Goal: Transaction & Acquisition: Obtain resource

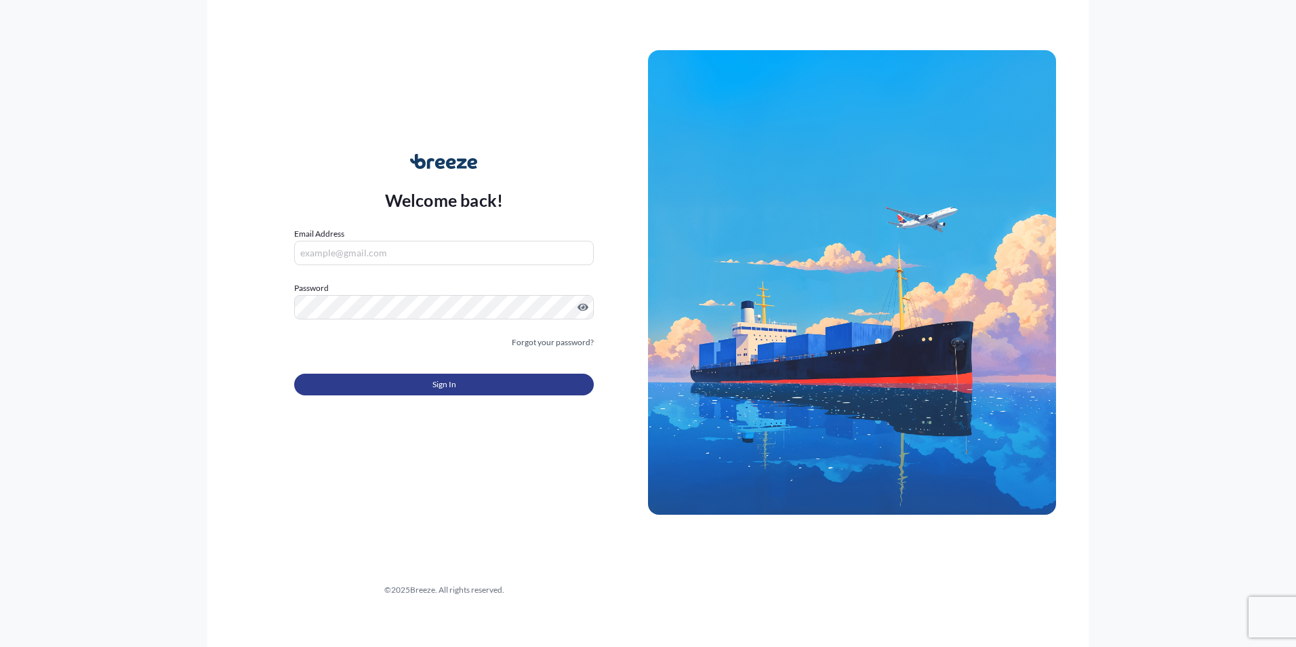
type input "[PERSON_NAME][EMAIL_ADDRESS][DOMAIN_NAME]"
click at [477, 383] on button "Sign In" at bounding box center [444, 384] width 300 height 22
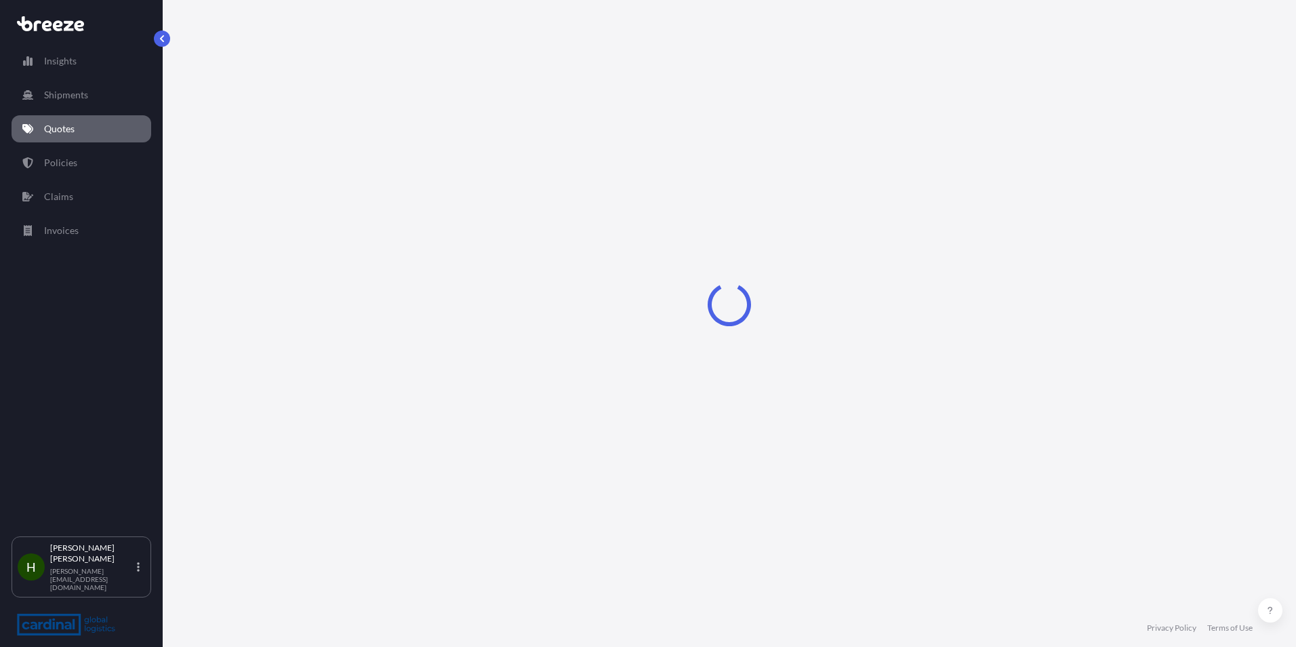
select select "Road"
select select "Sea"
select select "1"
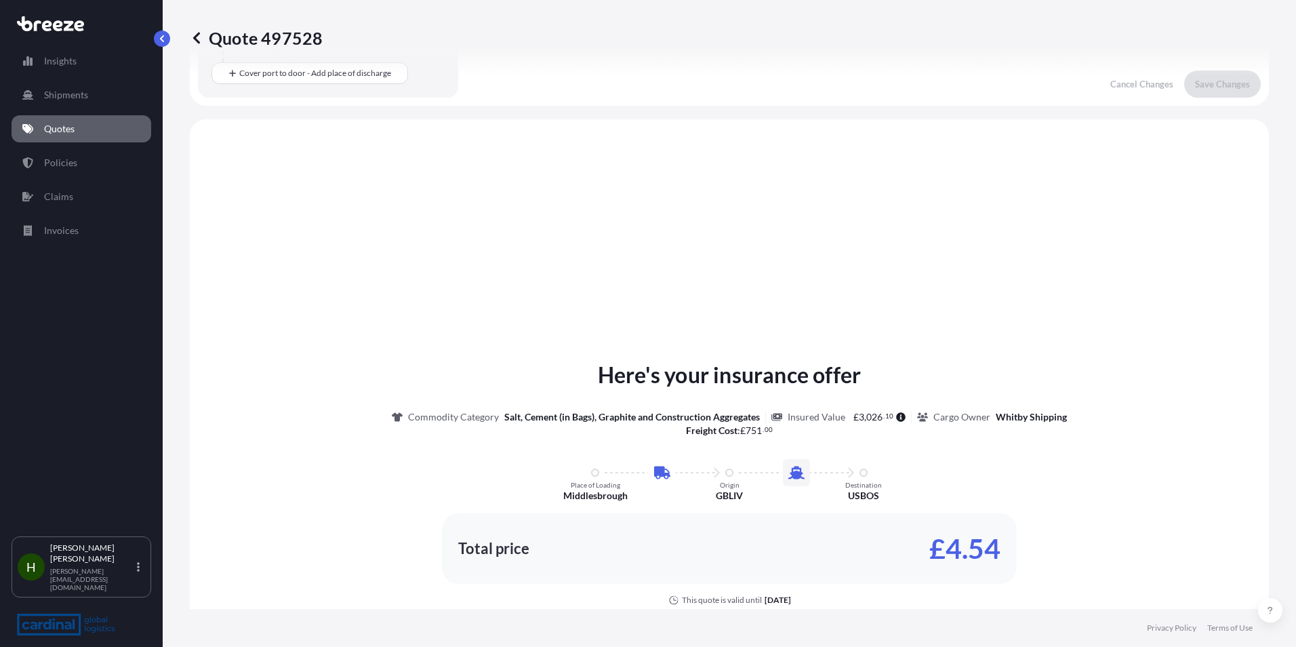
scroll to position [462, 0]
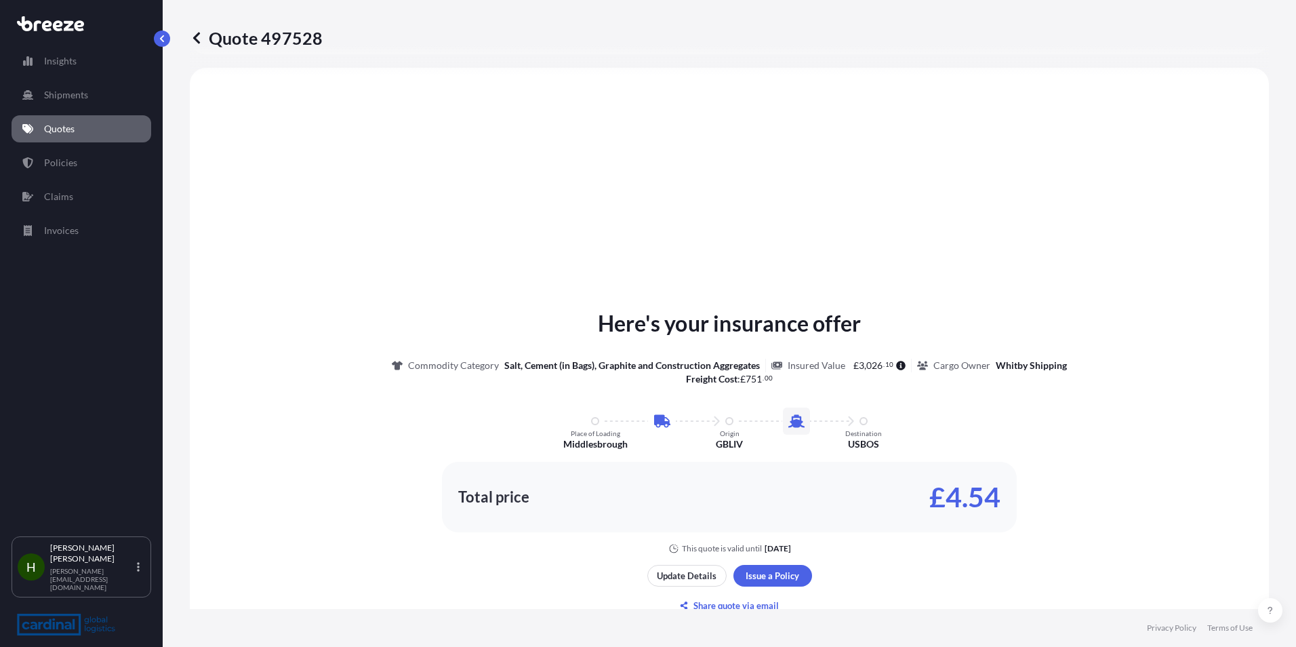
click at [45, 129] on p "Quotes" at bounding box center [59, 129] width 30 height 14
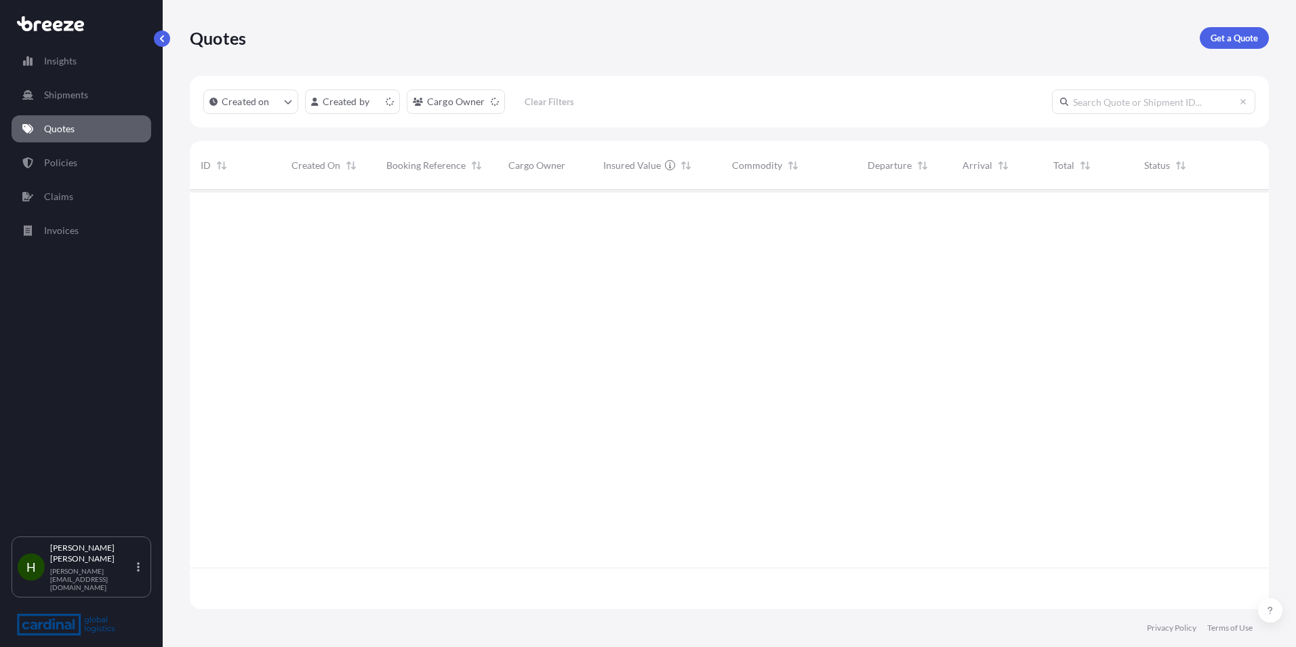
scroll to position [416, 1069]
click at [1221, 33] on p "Get a Quote" at bounding box center [1233, 38] width 47 height 14
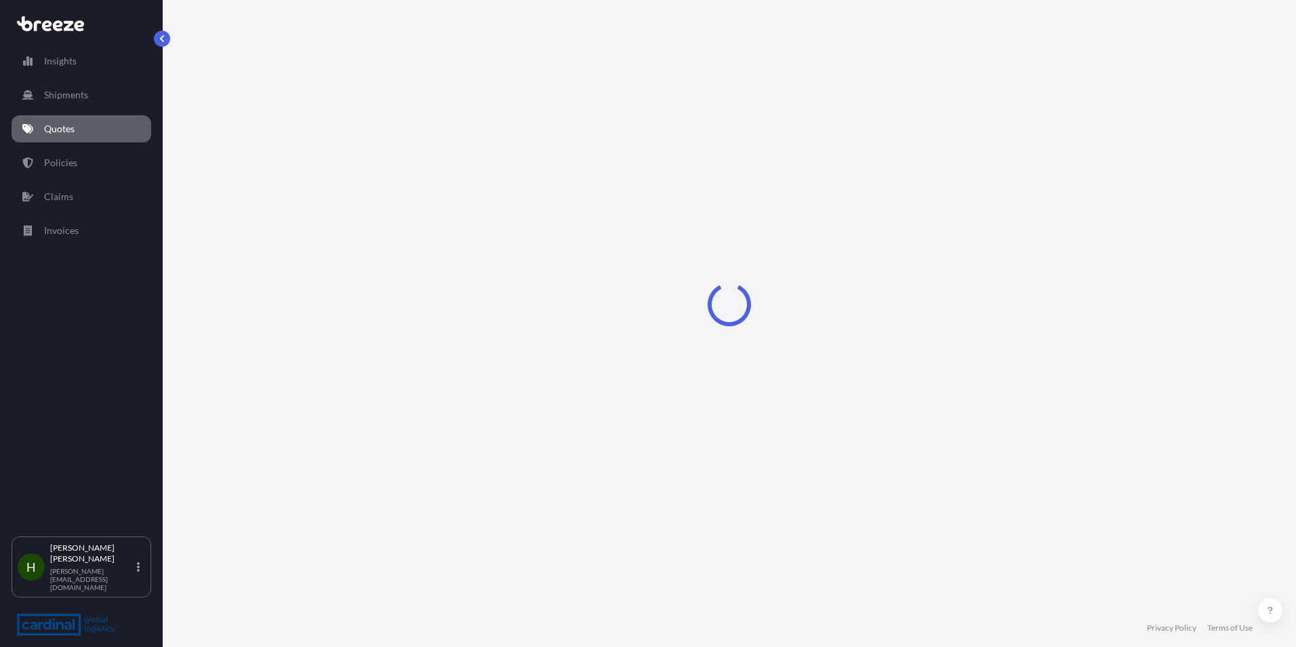
select select "Sea"
select select "1"
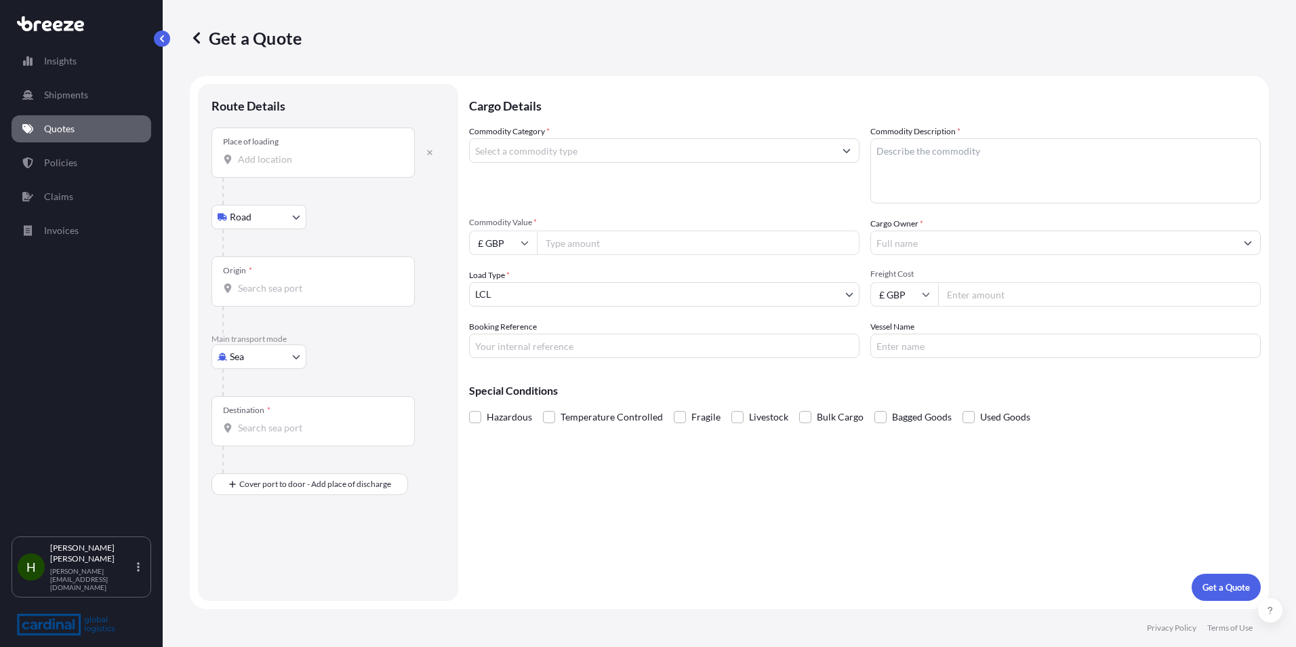
click at [278, 153] on input "Place of loading" at bounding box center [318, 159] width 160 height 14
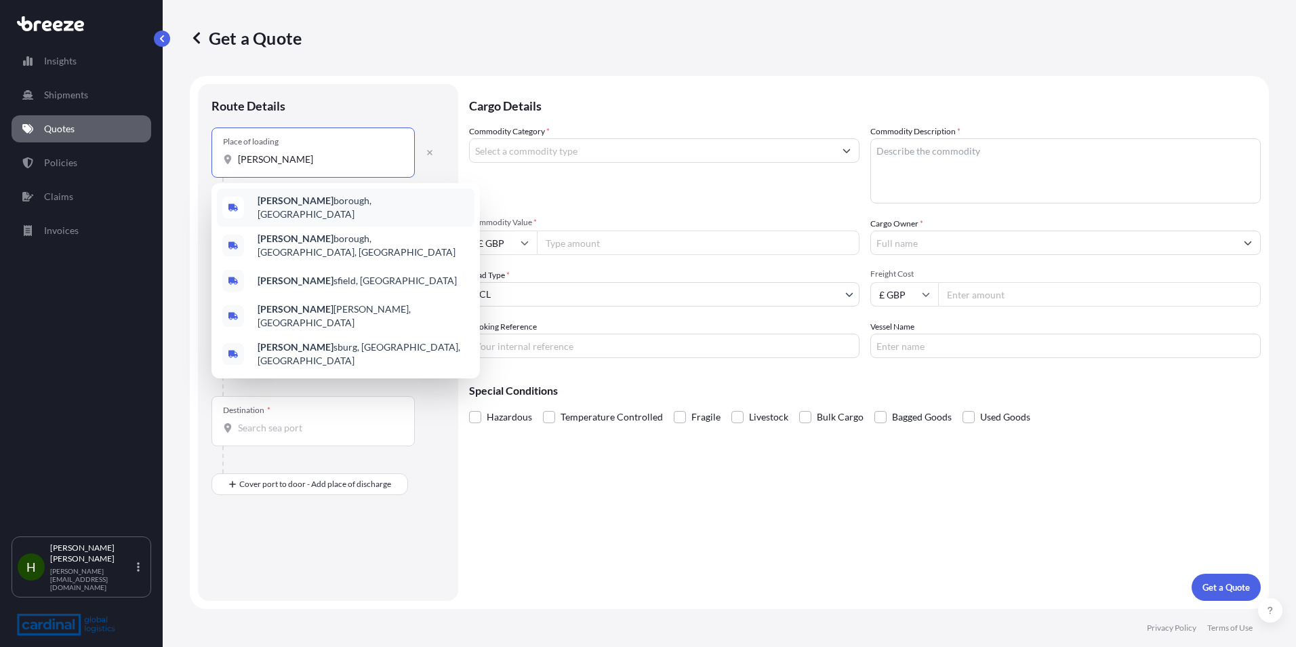
click at [351, 212] on div "[PERSON_NAME] borough, [GEOGRAPHIC_DATA]" at bounding box center [346, 207] width 258 height 38
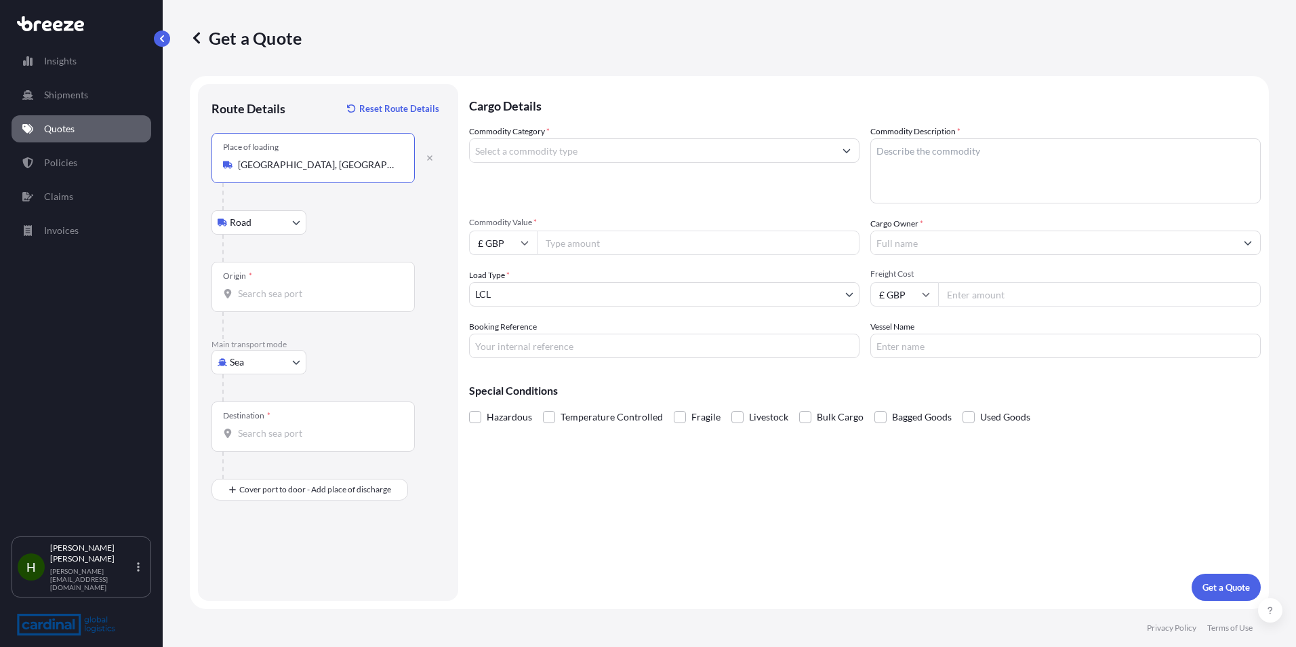
type input "[GEOGRAPHIC_DATA], [GEOGRAPHIC_DATA]"
click at [285, 224] on body "0 options available. 5 options available. Insights Shipments Quotes Policies Cl…" at bounding box center [648, 323] width 1296 height 647
click at [295, 279] on div "Origin *" at bounding box center [312, 287] width 203 height 50
click at [295, 287] on input "Origin *" at bounding box center [318, 294] width 160 height 14
click at [282, 300] on input "Origin * Please select an origin" at bounding box center [318, 294] width 160 height 14
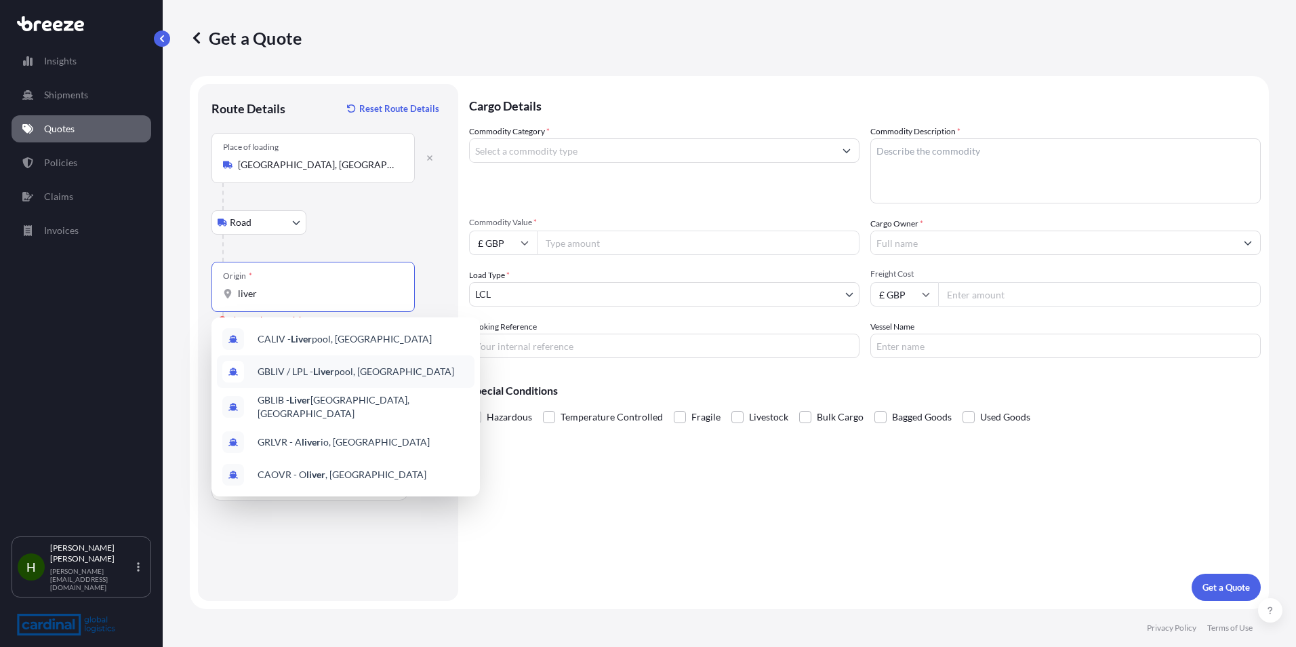
click at [416, 370] on span "GBLIV / LPL - Liver pool, [GEOGRAPHIC_DATA]" at bounding box center [356, 372] width 197 height 14
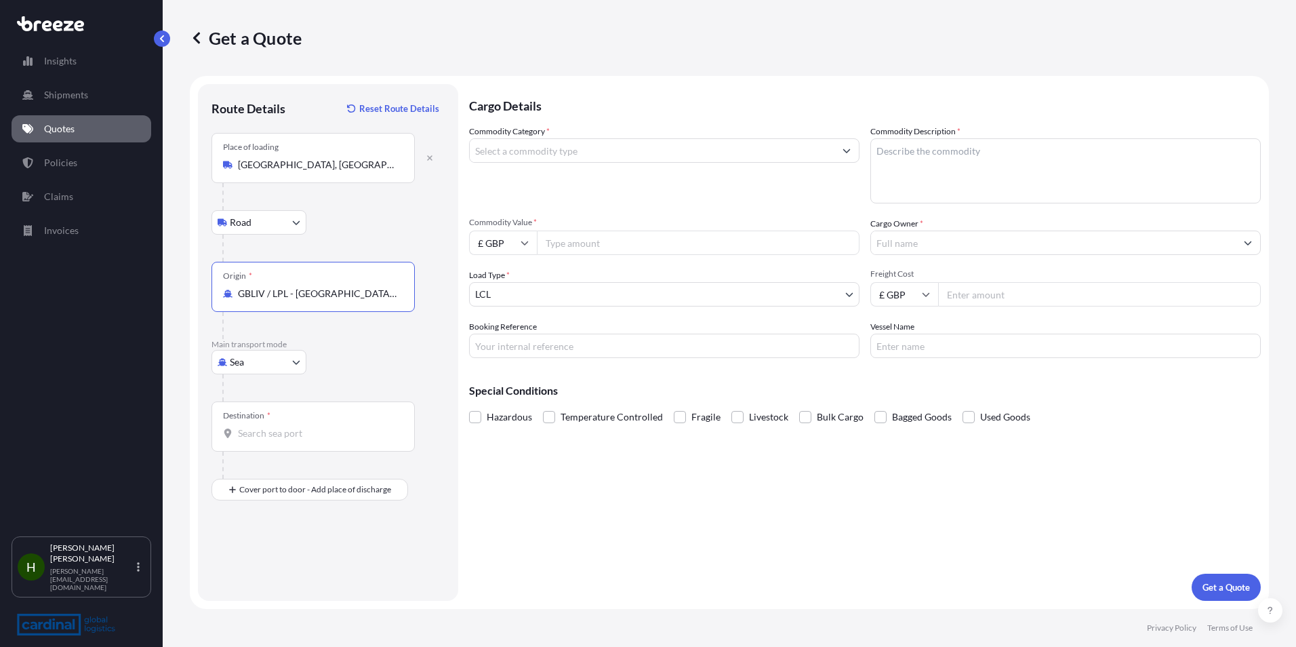
type input "GBLIV / LPL - [GEOGRAPHIC_DATA], [GEOGRAPHIC_DATA]"
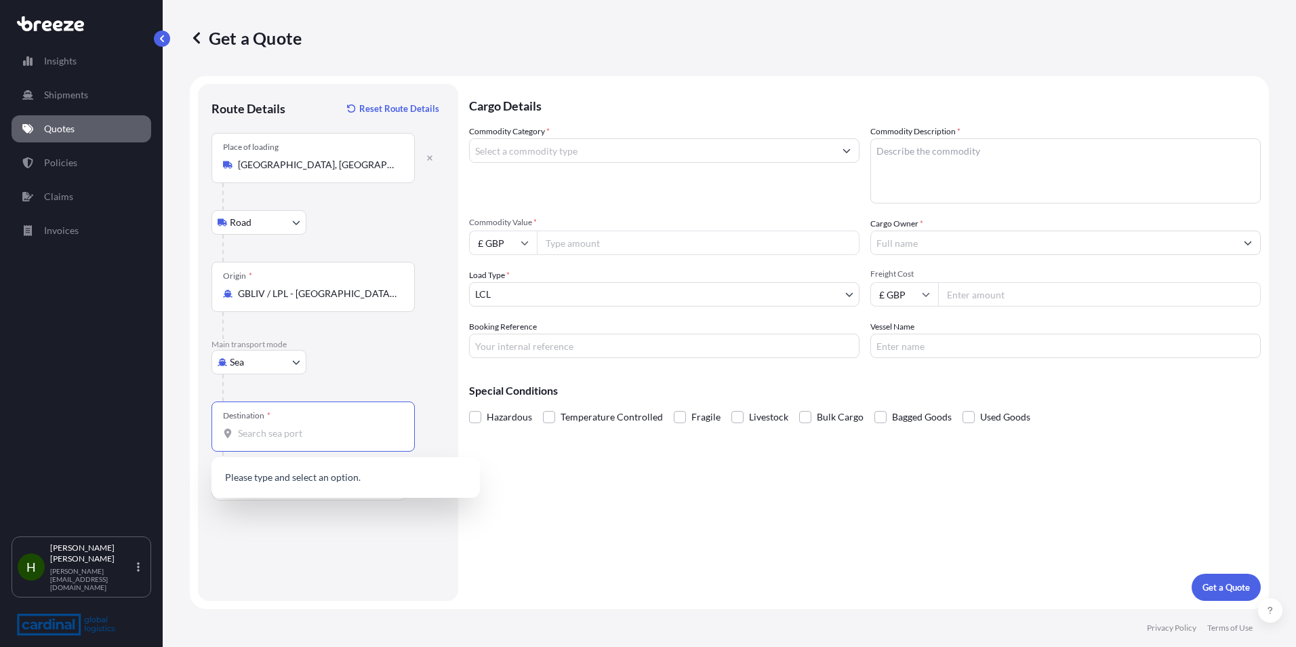
click at [284, 428] on input "Destination *" at bounding box center [318, 433] width 160 height 14
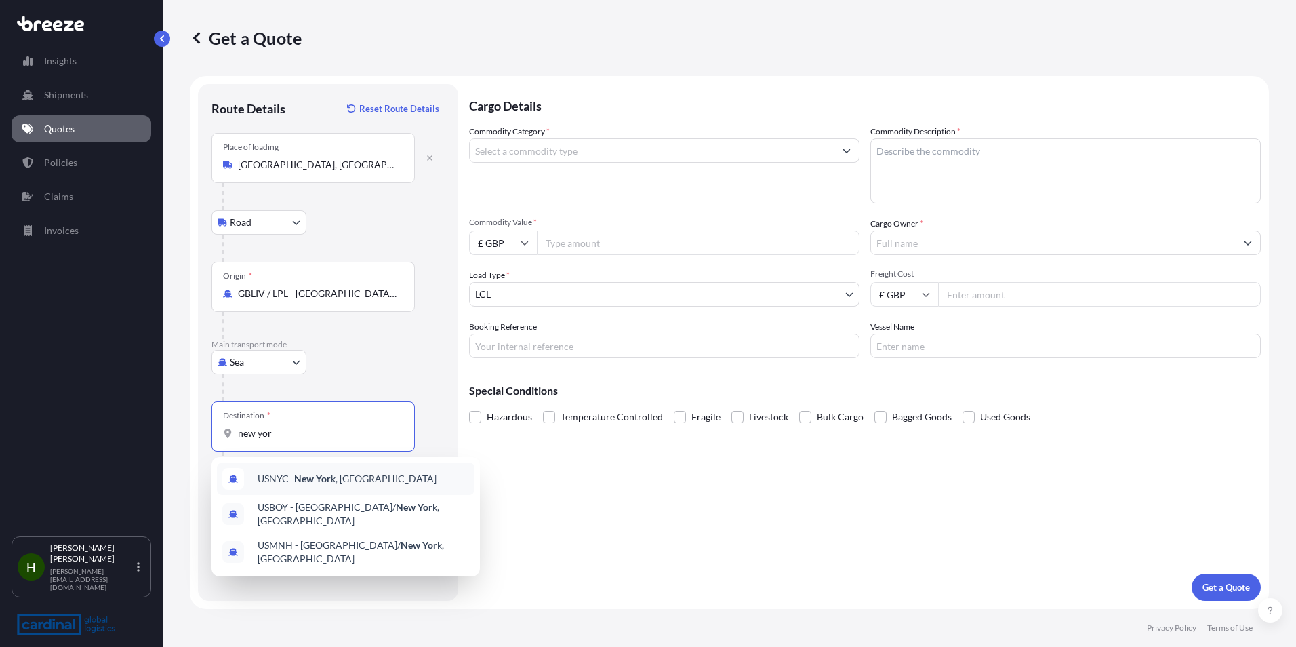
click at [377, 482] on span "USNYC - New Yor k, [GEOGRAPHIC_DATA]" at bounding box center [347, 479] width 179 height 14
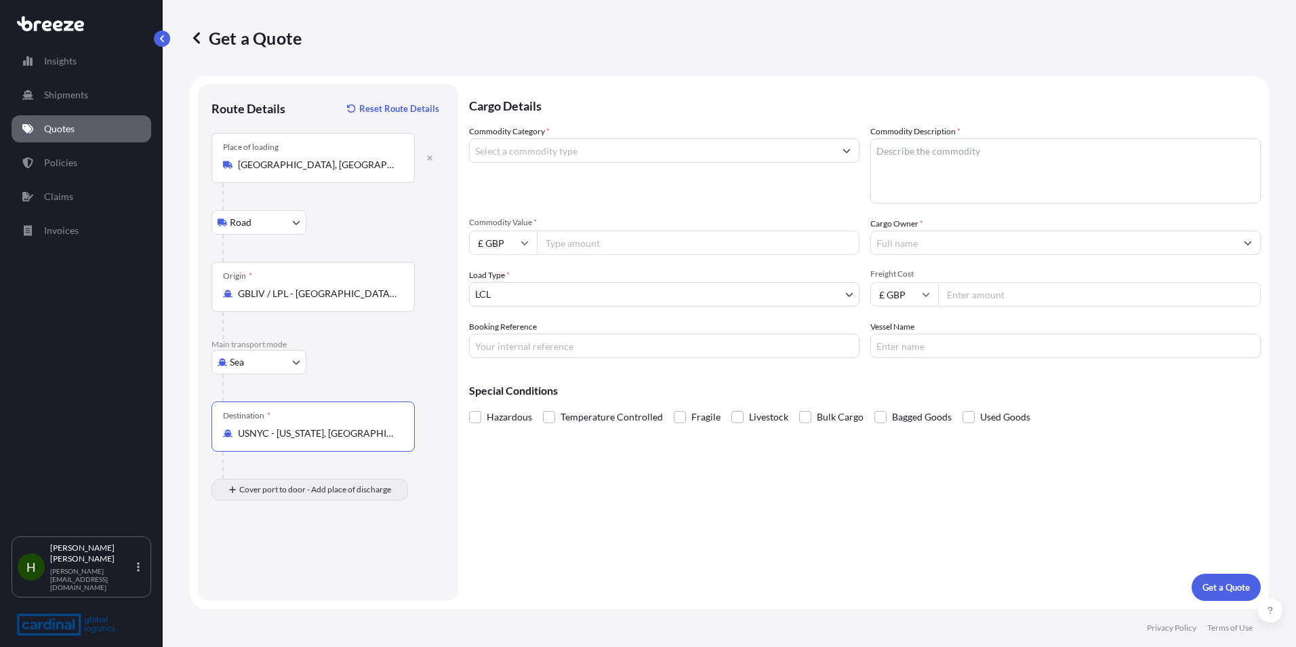
type input "USNYC - [US_STATE], [GEOGRAPHIC_DATA]"
click at [323, 571] on div "Place of Discharge" at bounding box center [312, 555] width 203 height 50
click at [323, 569] on input "Place of Discharge" at bounding box center [318, 562] width 160 height 14
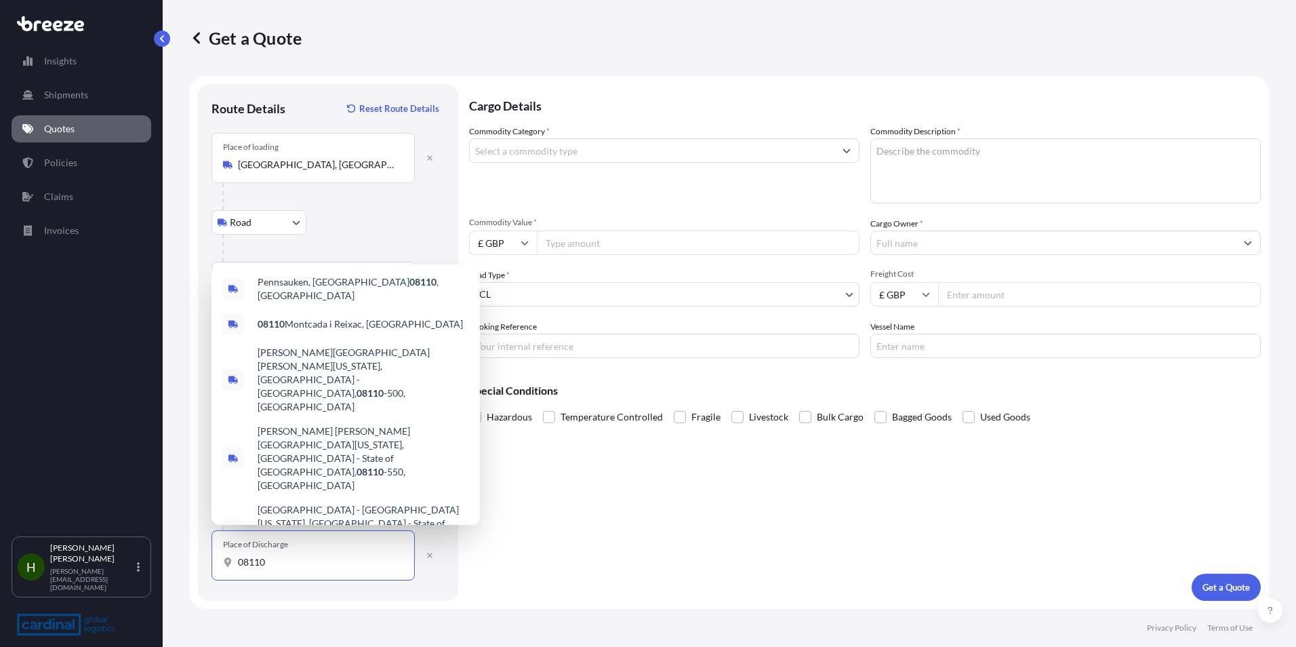
click at [234, 558] on div "08110" at bounding box center [313, 562] width 180 height 14
click at [238, 558] on input "08110" at bounding box center [318, 562] width 160 height 14
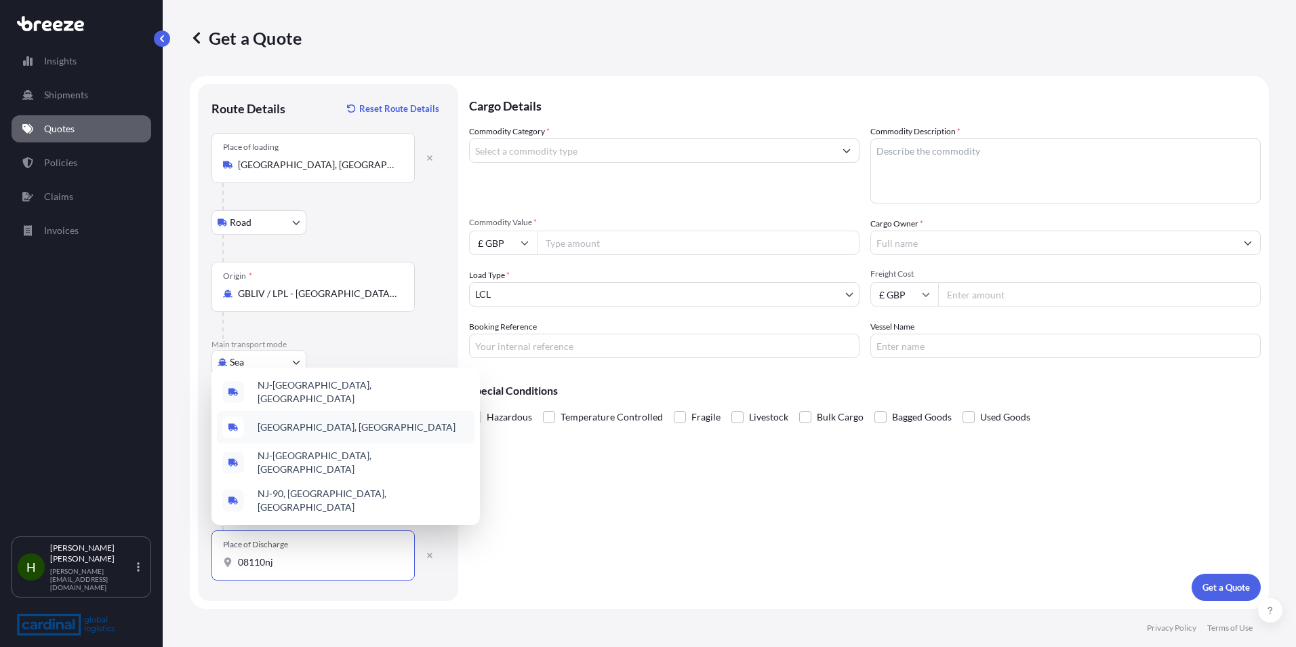
click at [380, 432] on div "[GEOGRAPHIC_DATA], [GEOGRAPHIC_DATA]" at bounding box center [346, 427] width 258 height 33
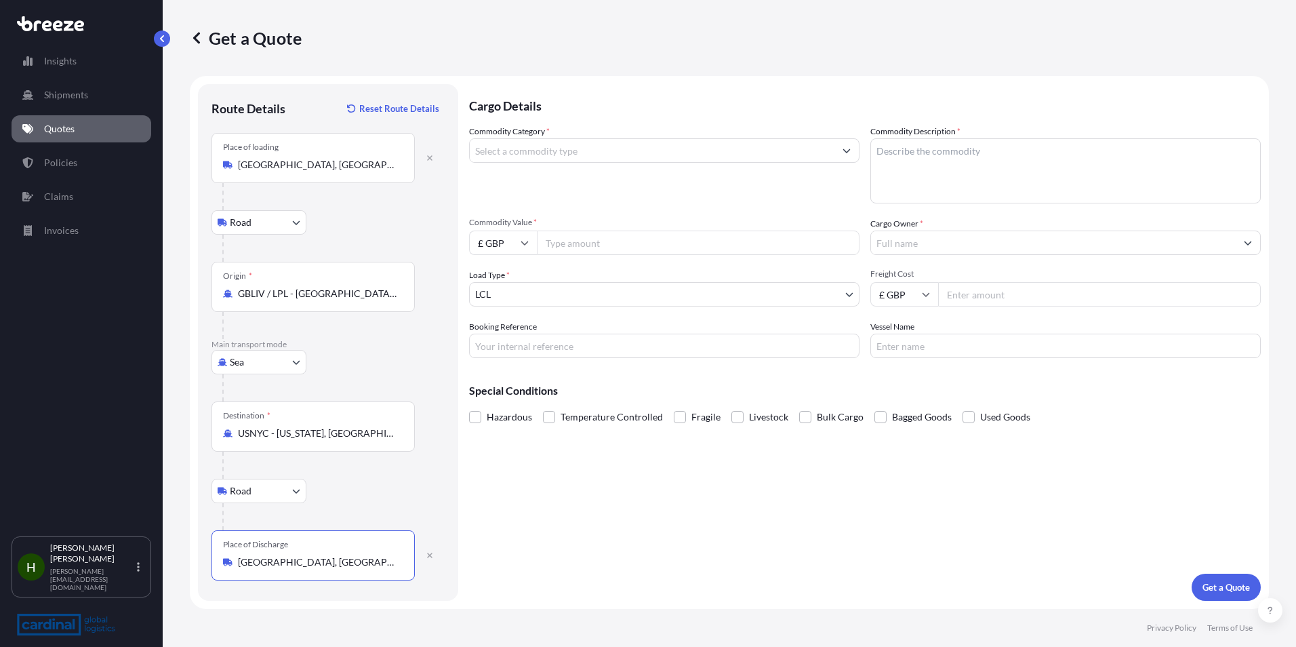
type input "[GEOGRAPHIC_DATA], [GEOGRAPHIC_DATA]"
click at [609, 151] on input "Commodity Category *" at bounding box center [652, 150] width 365 height 24
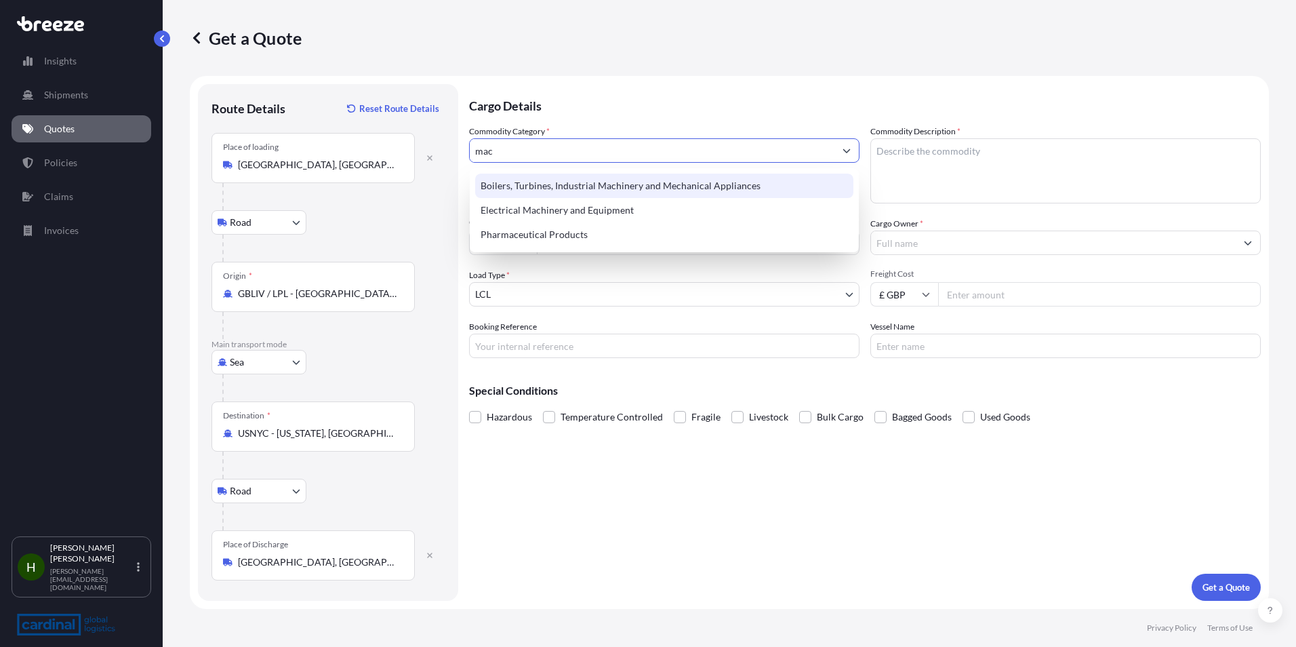
click at [663, 194] on div "Boilers, Turbines, Industrial Machinery and Mechanical Appliances" at bounding box center [664, 185] width 378 height 24
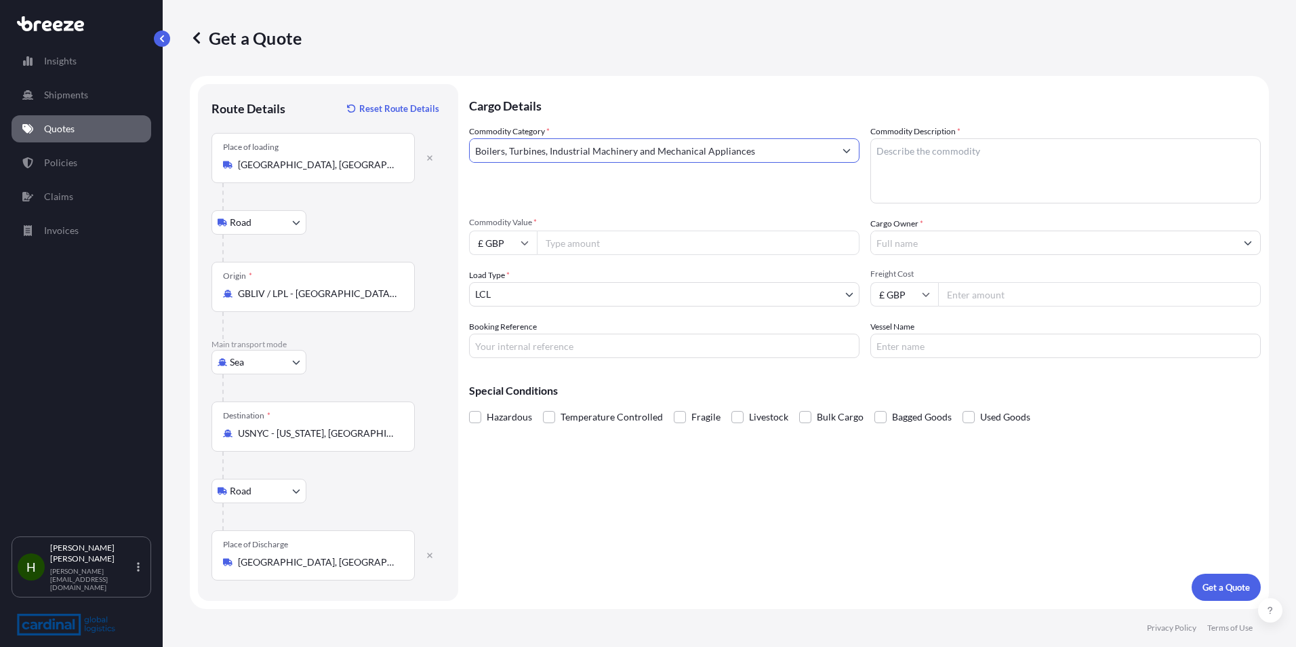
type input "Boilers, Turbines, Industrial Machinery and Mechanical Appliances"
click at [636, 243] on input "Commodity Value *" at bounding box center [698, 242] width 323 height 24
type input "21670"
click at [577, 344] on input "Booking Reference" at bounding box center [664, 345] width 390 height 24
type input "69179"
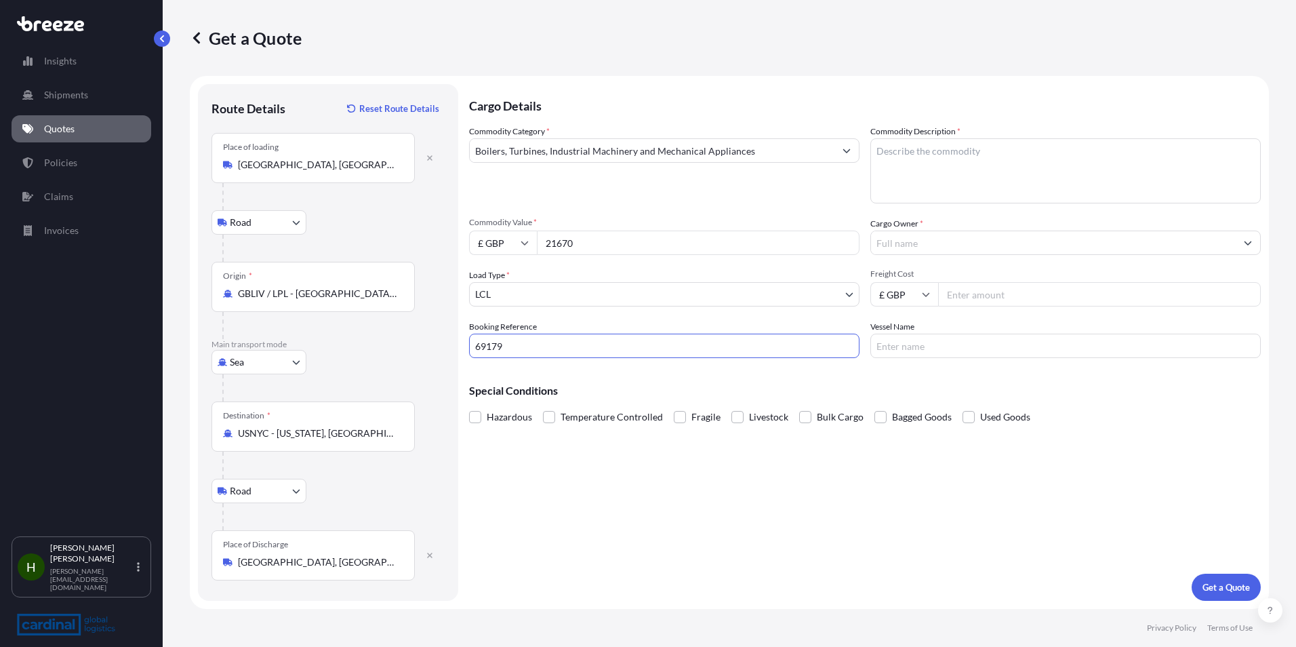
click at [966, 174] on textarea "Commodity Description *" at bounding box center [1065, 170] width 390 height 65
click at [1029, 180] on textarea "Commodity Description *" at bounding box center [1065, 170] width 390 height 65
type textarea "apex GTT anilox roller and cross over unit for comet sprint"
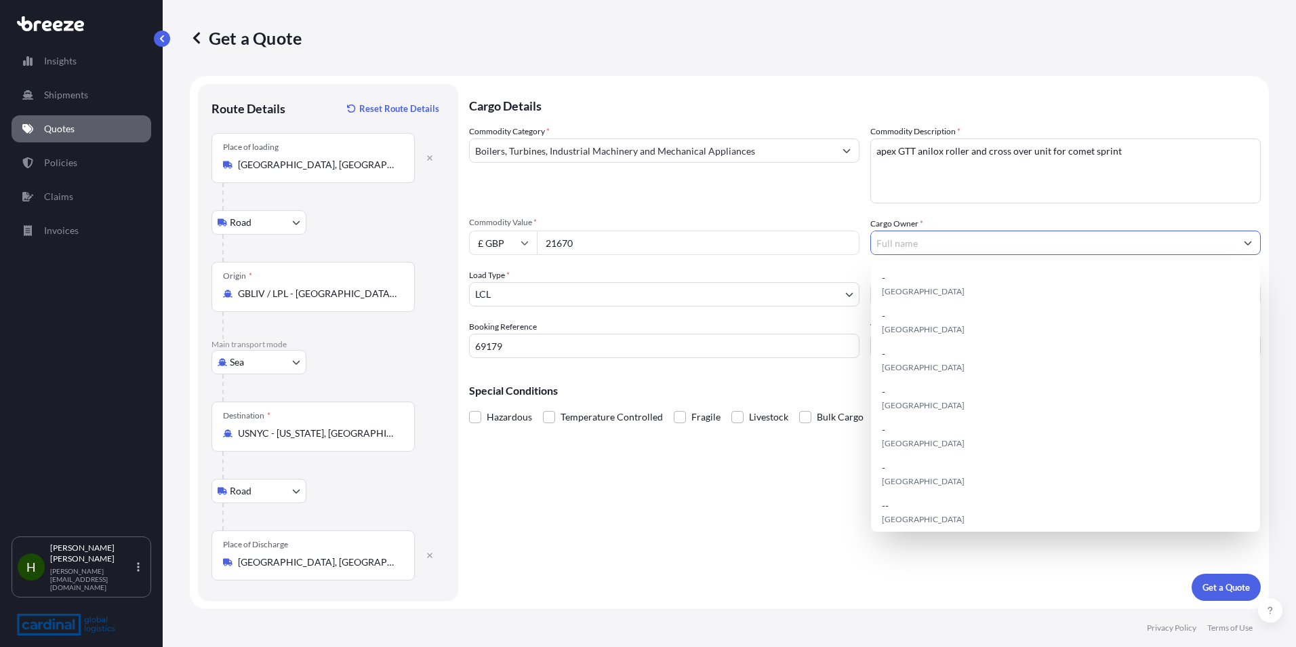
click at [1002, 243] on input "Cargo Owner *" at bounding box center [1053, 242] width 365 height 24
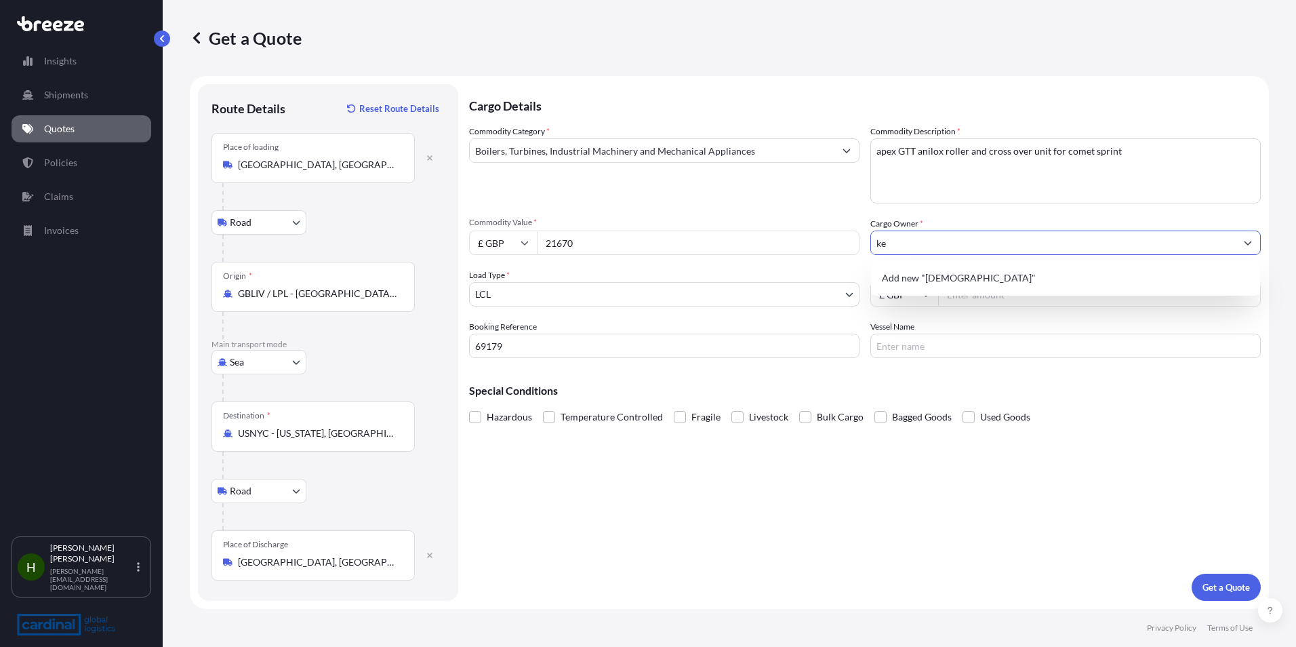
type input "k"
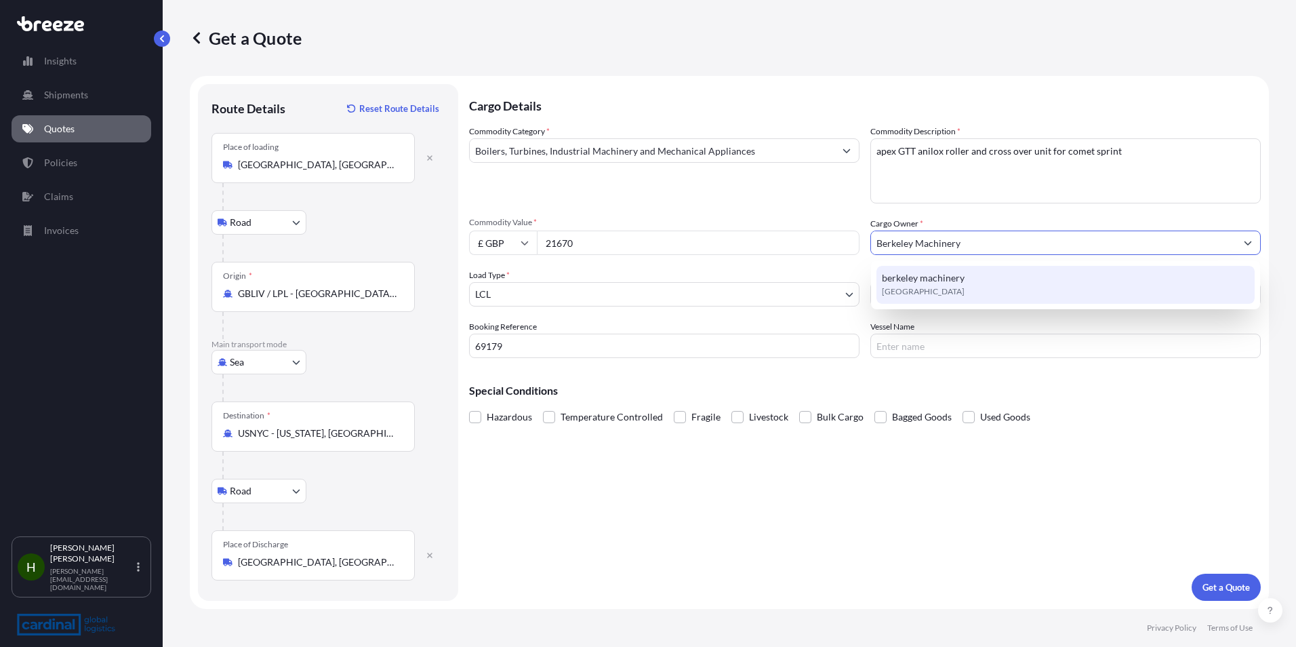
click at [1014, 273] on div "berkeley machinery [GEOGRAPHIC_DATA]" at bounding box center [1065, 285] width 378 height 38
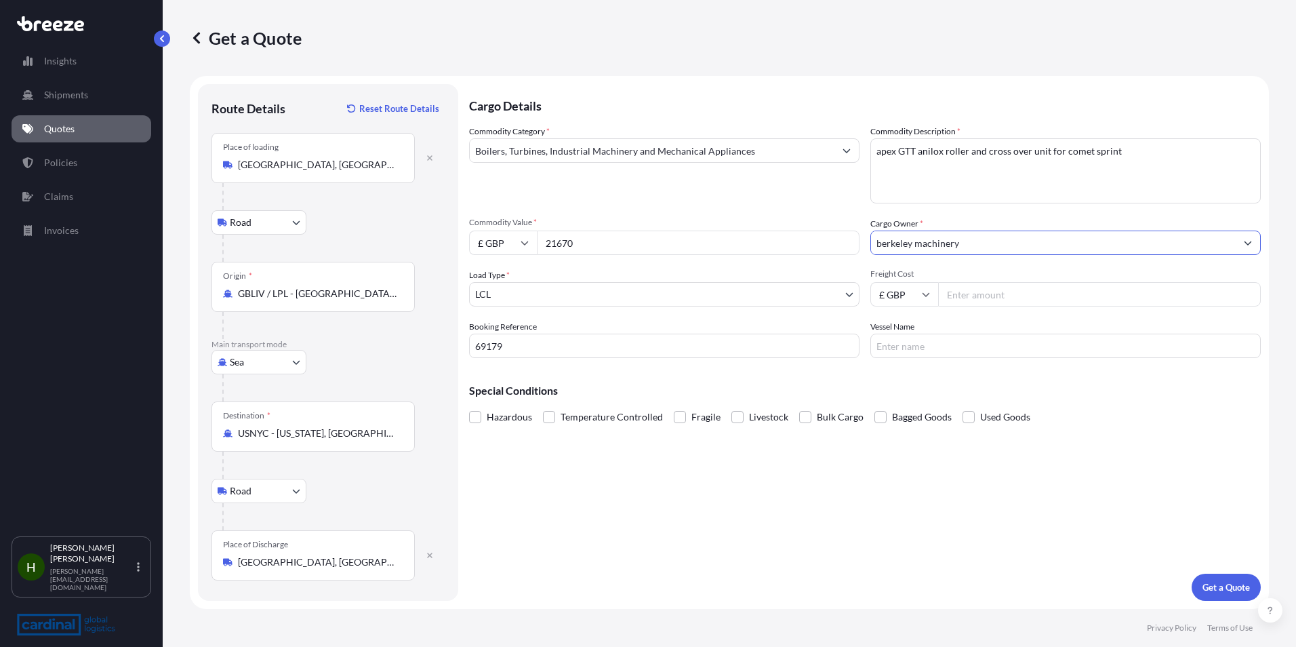
type input "berkeley machinery"
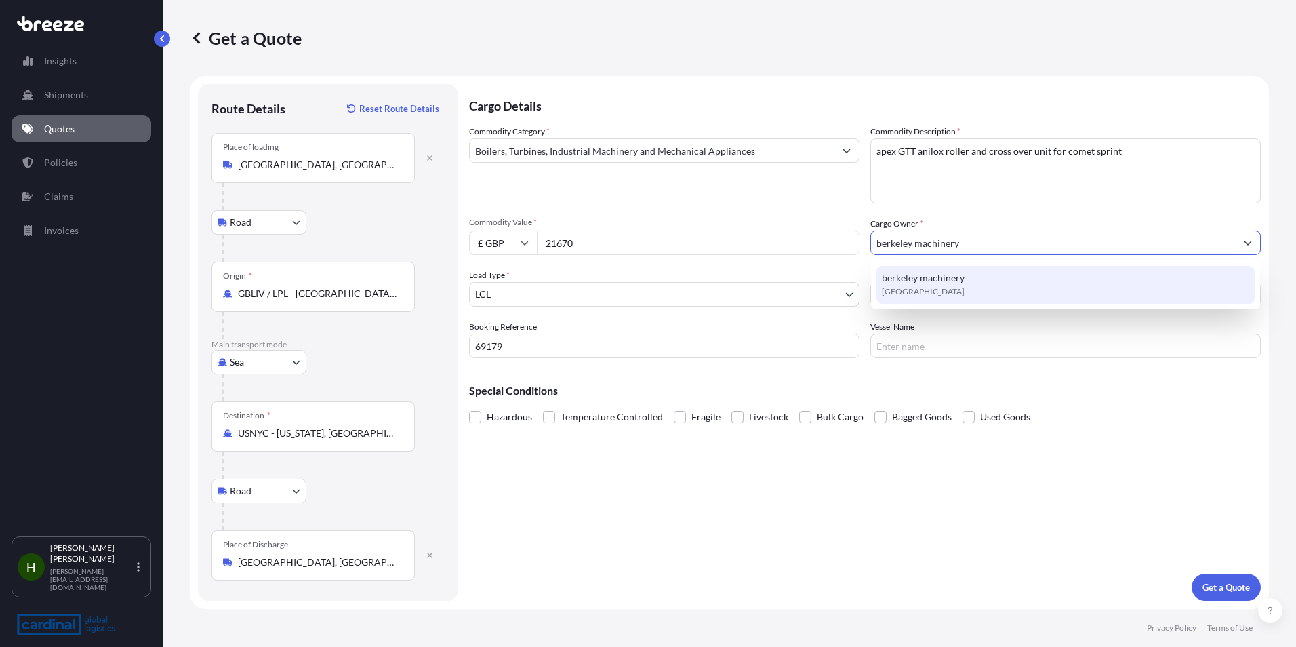
click at [985, 286] on div "berkeley machinery [GEOGRAPHIC_DATA]" at bounding box center [1065, 285] width 378 height 38
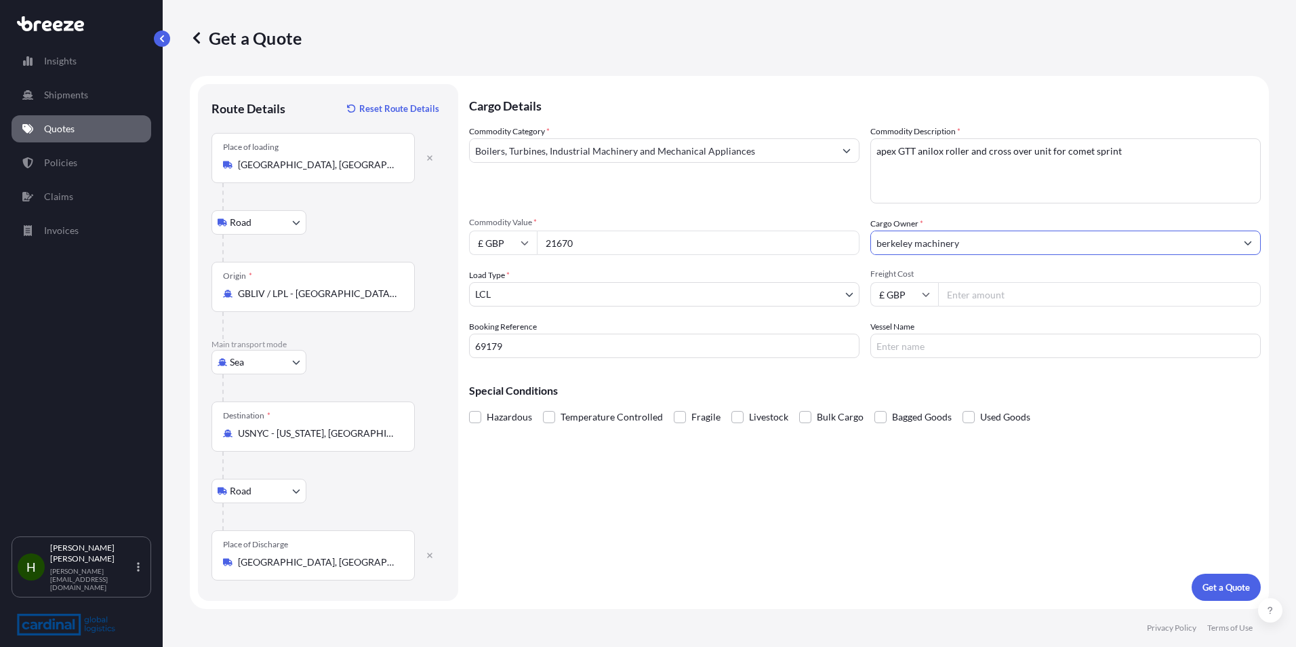
click at [958, 344] on input "Vessel Name" at bounding box center [1065, 345] width 390 height 24
type input "Atlantic Sail"
click at [1065, 512] on div "Cargo Details Commodity Category * Boilers, Turbines, Industrial Machinery and …" at bounding box center [865, 342] width 792 height 516
click at [977, 294] on input "Freight Cost" at bounding box center [1099, 294] width 323 height 24
type input "1626"
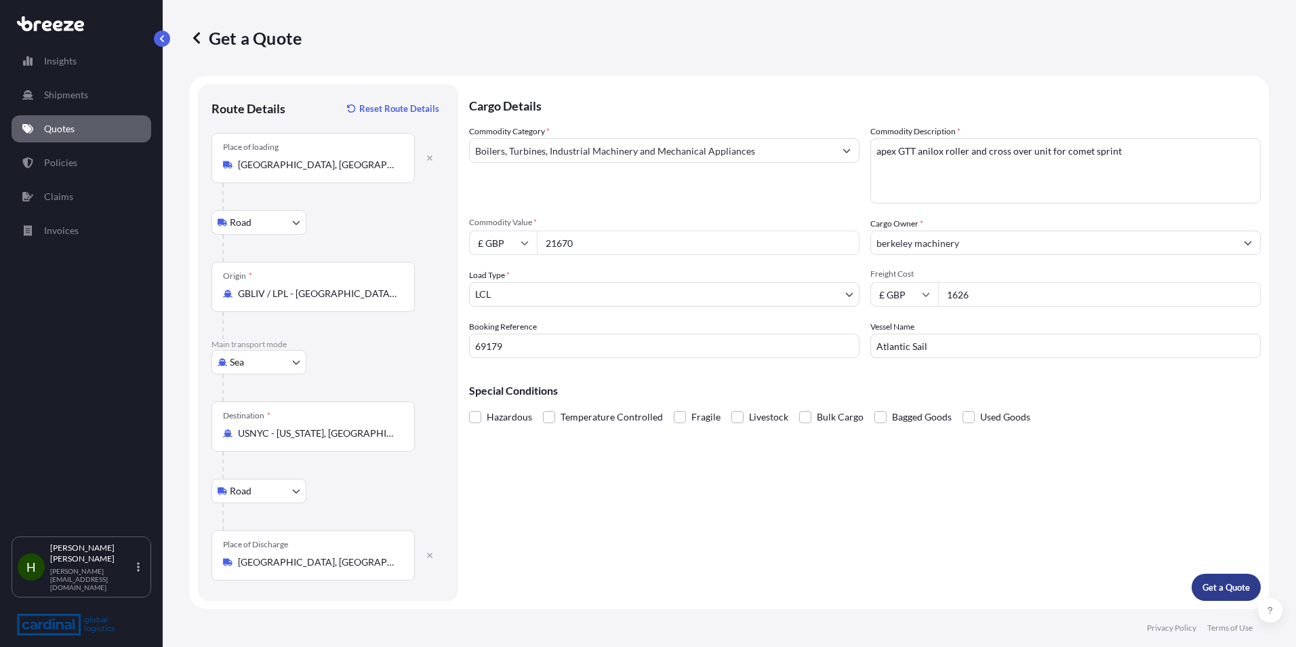
click at [1225, 584] on p "Get a Quote" at bounding box center [1225, 587] width 47 height 14
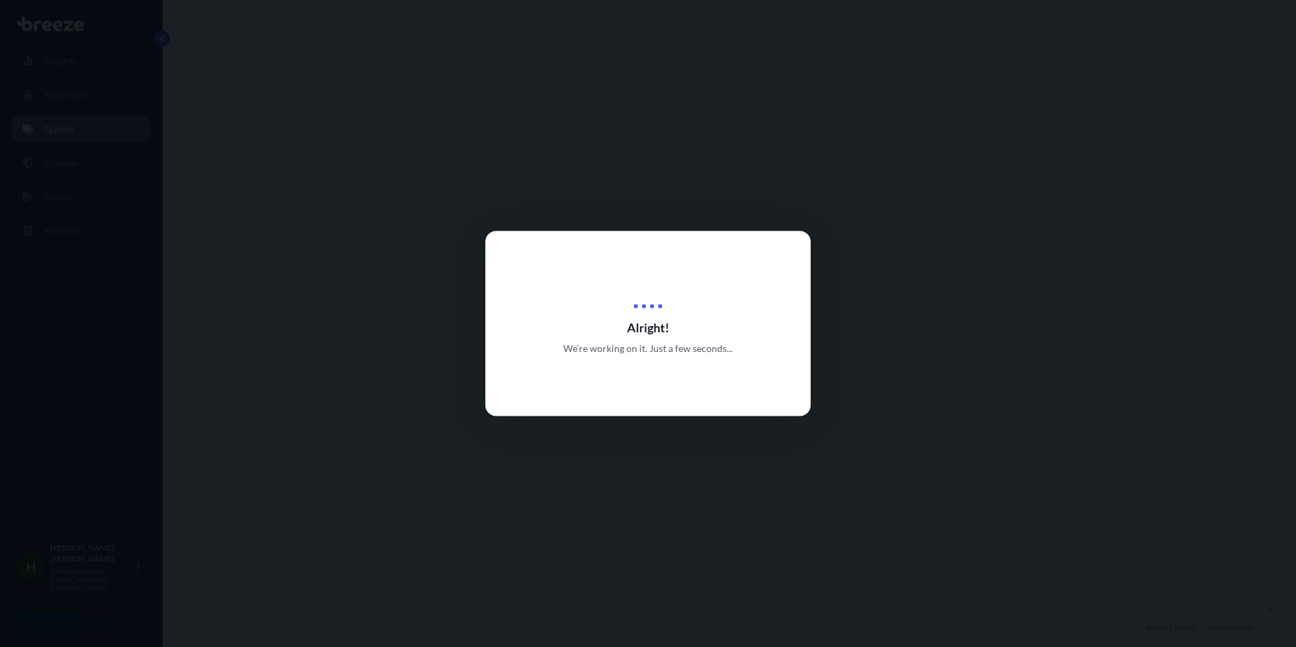
select select "Road"
select select "Sea"
select select "Road"
select select "1"
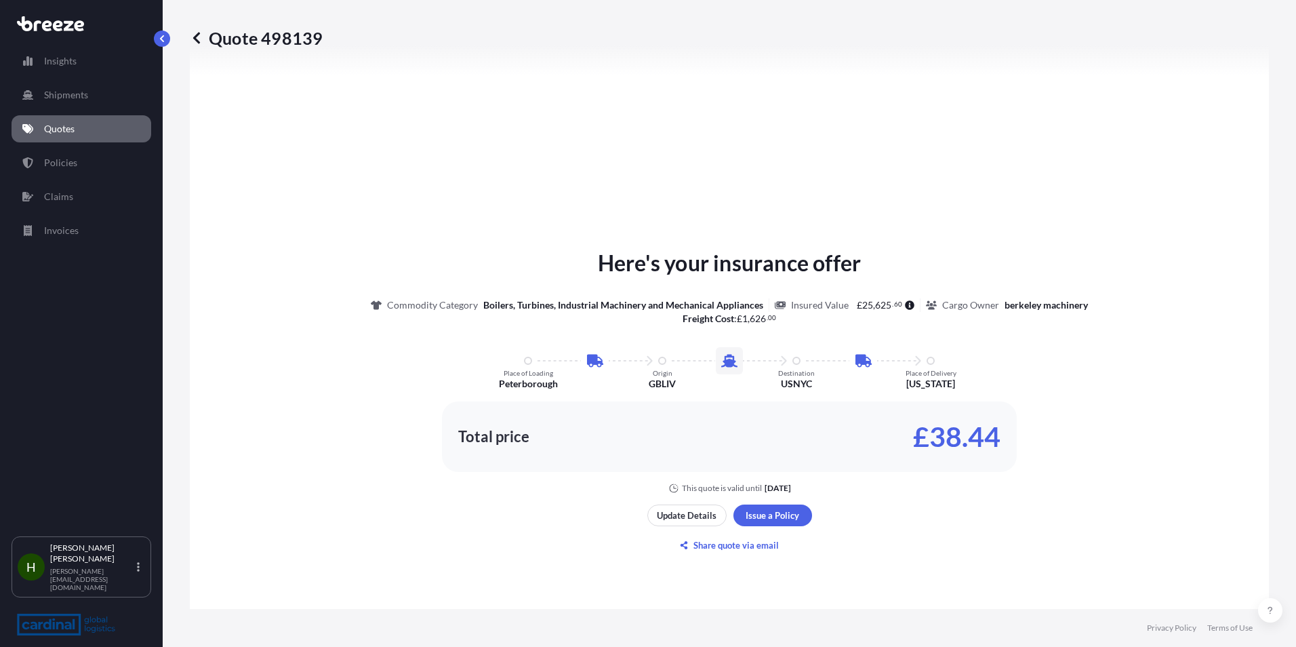
scroll to position [678, 0]
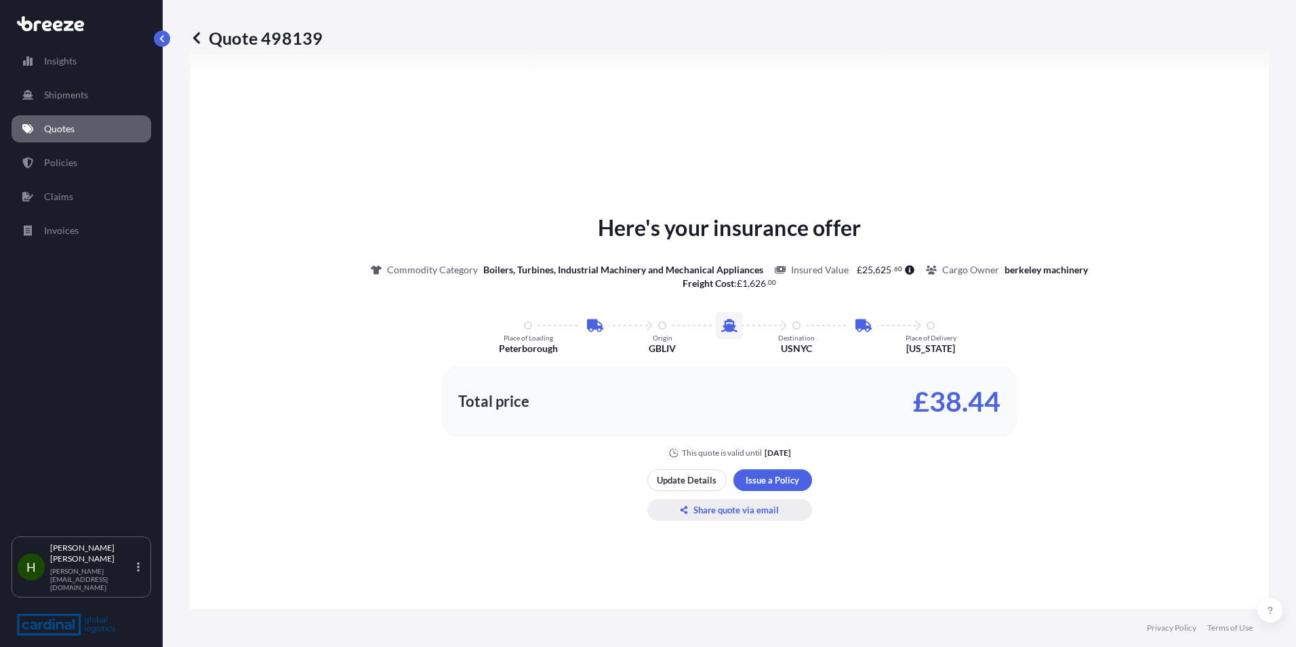
click at [766, 512] on p "Share quote via email" at bounding box center [735, 510] width 85 height 14
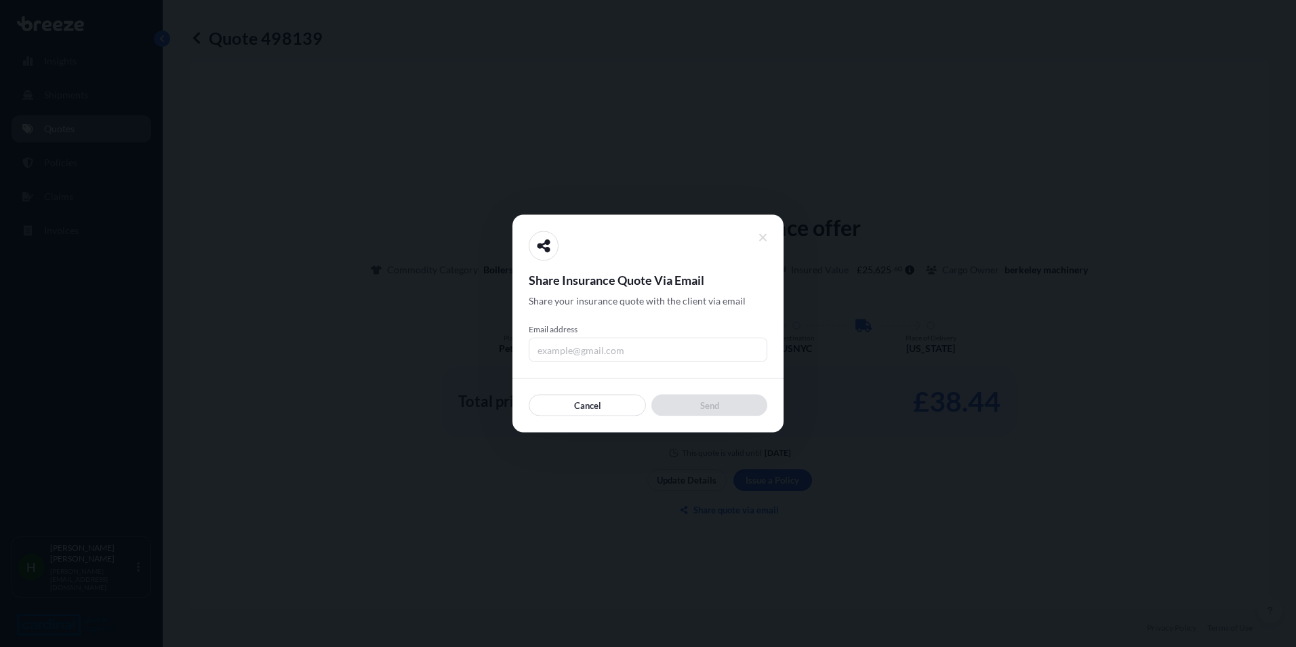
click at [625, 354] on input "Email address" at bounding box center [648, 349] width 239 height 24
type input "[PERSON_NAME][EMAIL_ADDRESS][DOMAIN_NAME]"
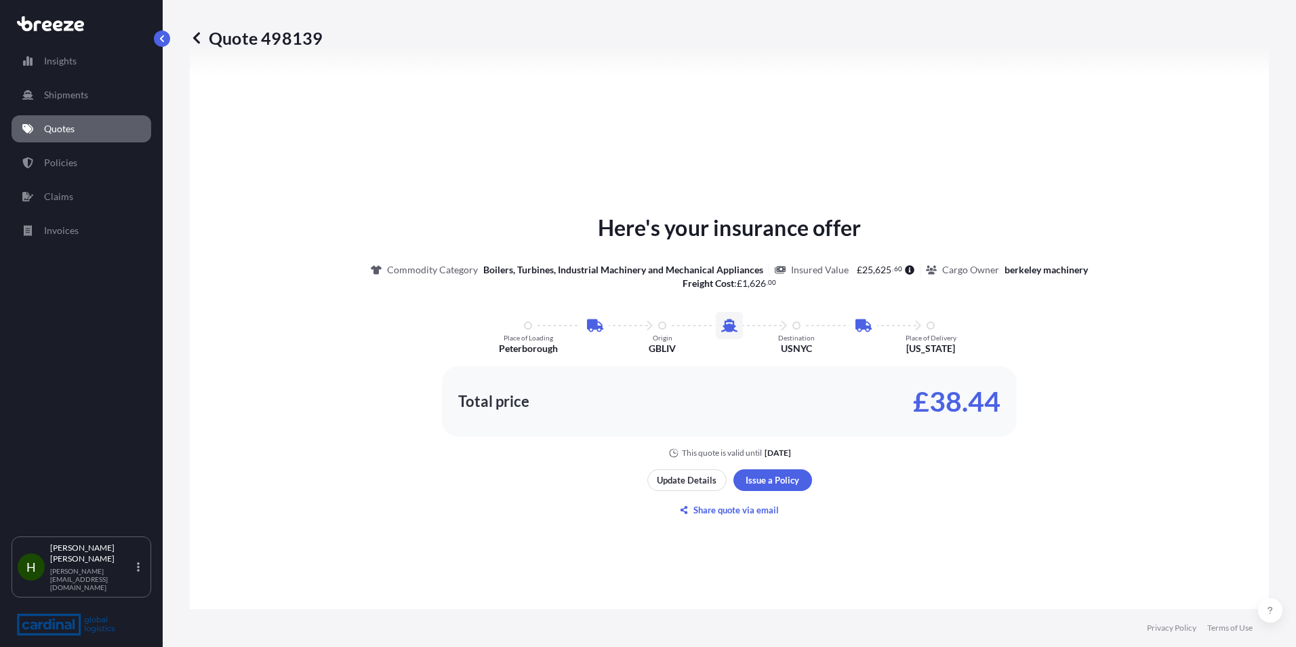
click at [1098, 537] on div "Here's your insurance offer Commodity Category Boilers, Turbines, Industrial Ma…" at bounding box center [729, 365] width 1041 height 829
